Goal: Transaction & Acquisition: Subscribe to service/newsletter

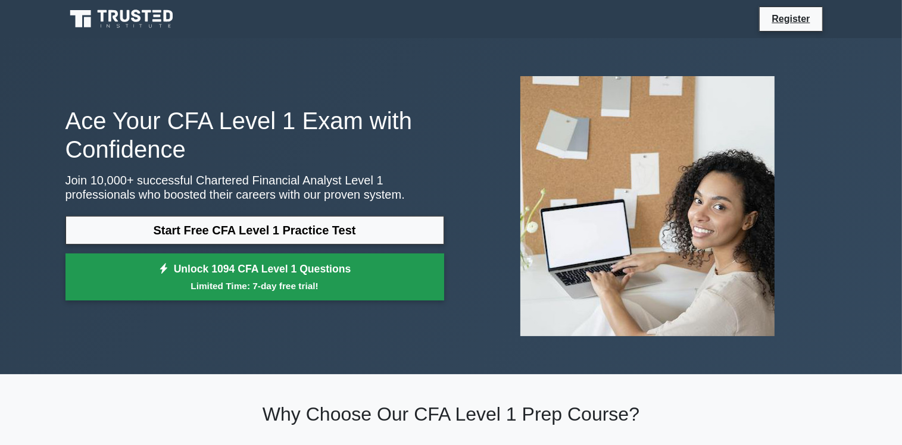
click at [267, 273] on link "Unlock 1094 CFA Level 1 Questions Limited Time: 7-day free trial!" at bounding box center [255, 278] width 379 height 48
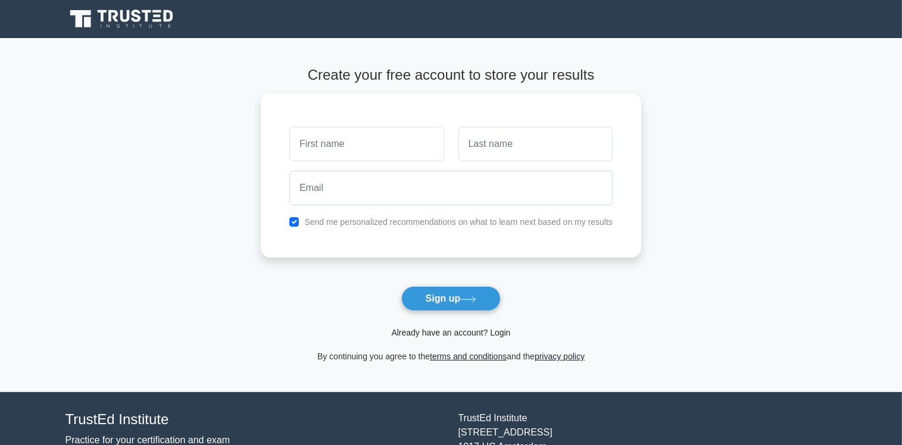
click at [497, 333] on link "Already have an account? Login" at bounding box center [450, 333] width 119 height 10
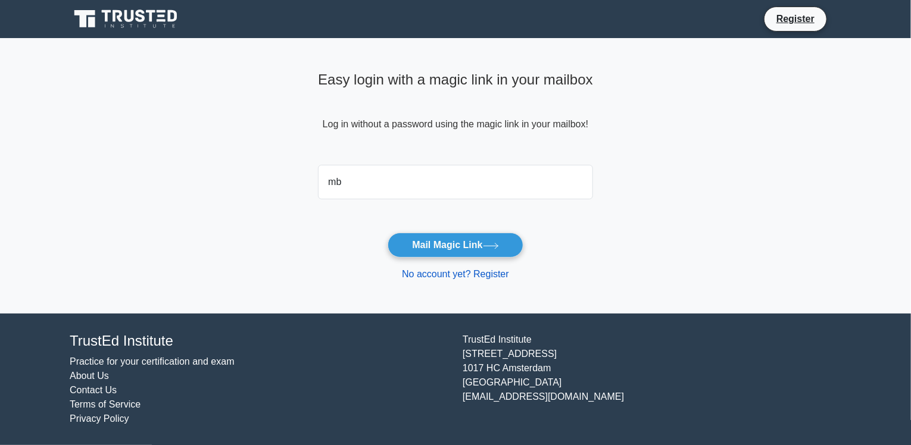
type input "mbouendaulysse@gmail.com"
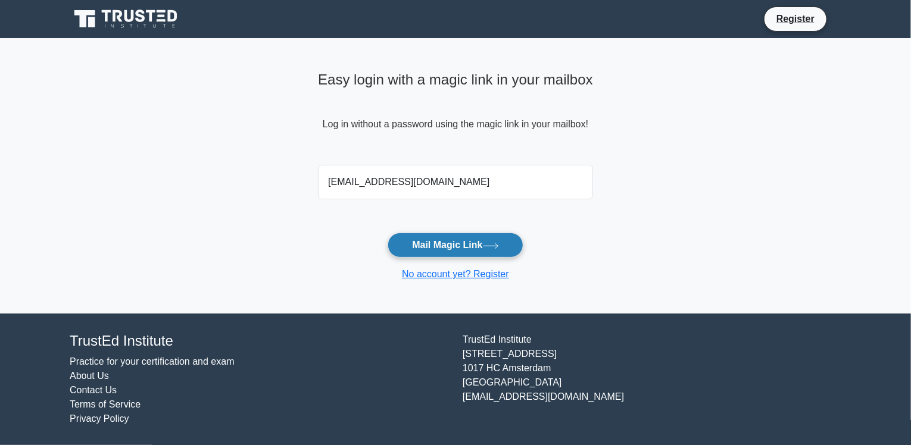
click at [457, 242] on button "Mail Magic Link" at bounding box center [455, 245] width 135 height 25
